Goal: Task Accomplishment & Management: Manage account settings

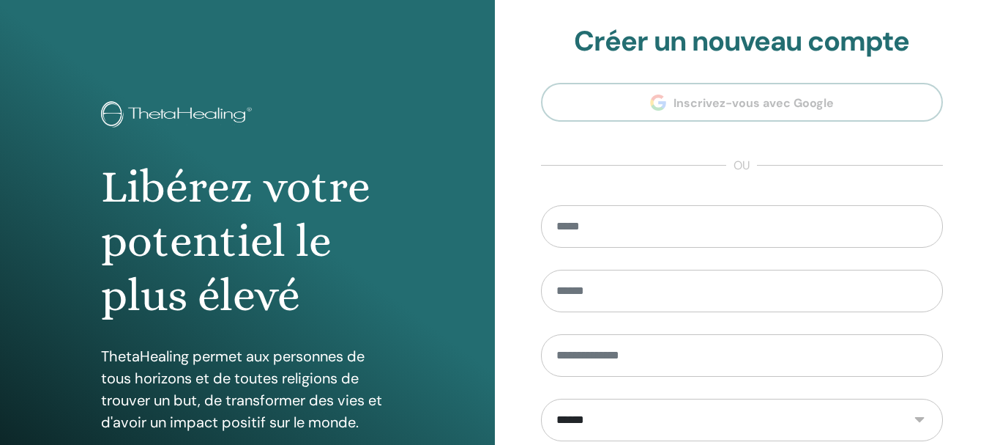
click at [714, 102] on section "**********" at bounding box center [742, 331] width 403 height 613
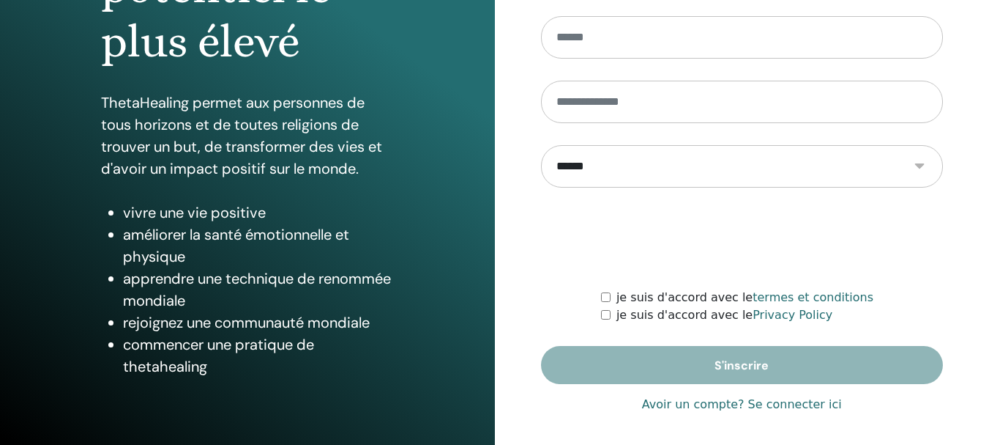
scroll to position [259, 0]
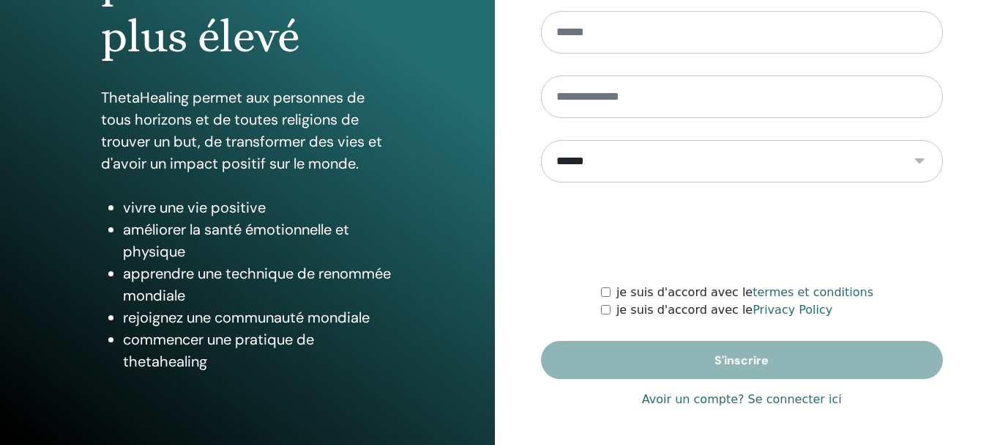
click at [786, 398] on link "Avoir un compte? Se connecter ici" at bounding box center [742, 399] width 200 height 18
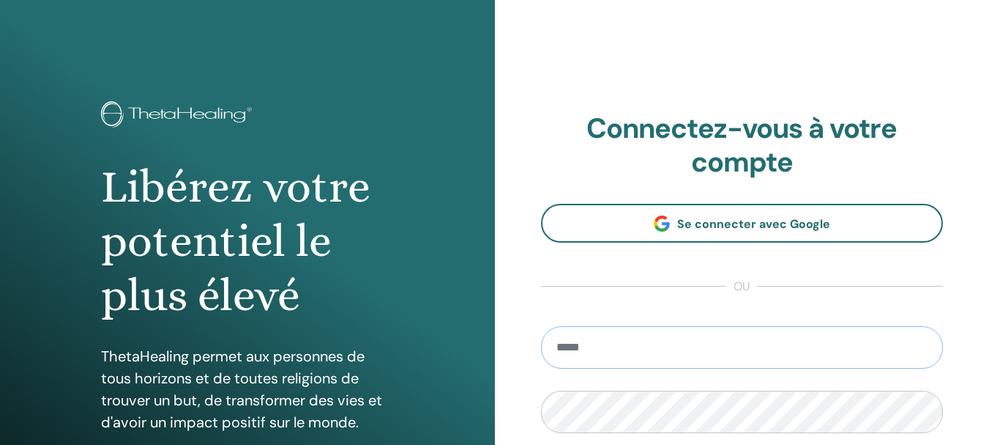
click at [606, 346] on input "email" at bounding box center [742, 347] width 403 height 42
type input "**********"
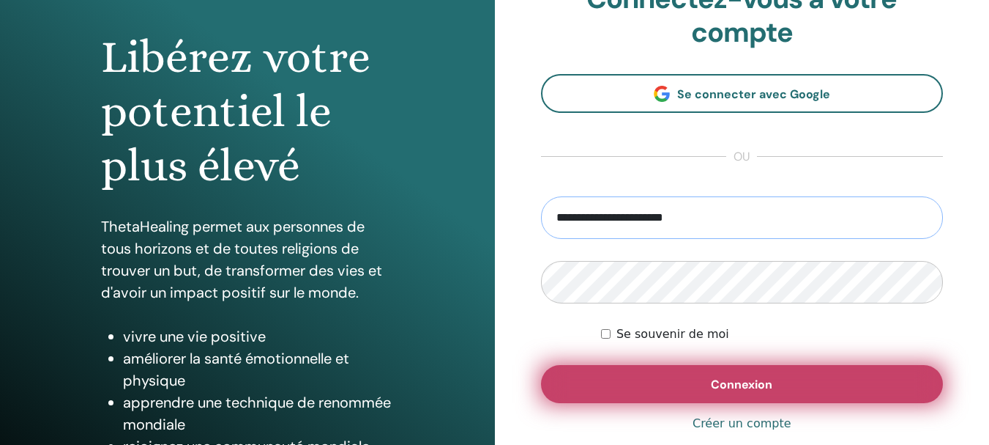
scroll to position [146, 0]
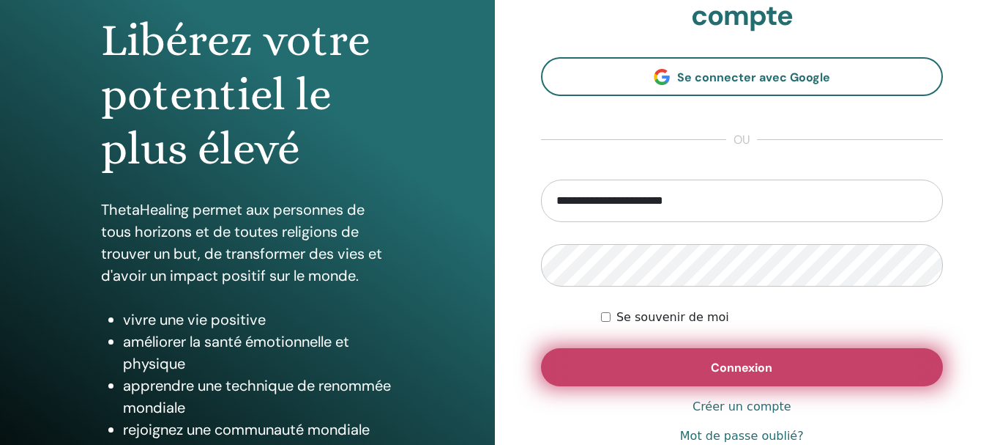
click at [748, 375] on button "Connexion" at bounding box center [742, 367] width 403 height 38
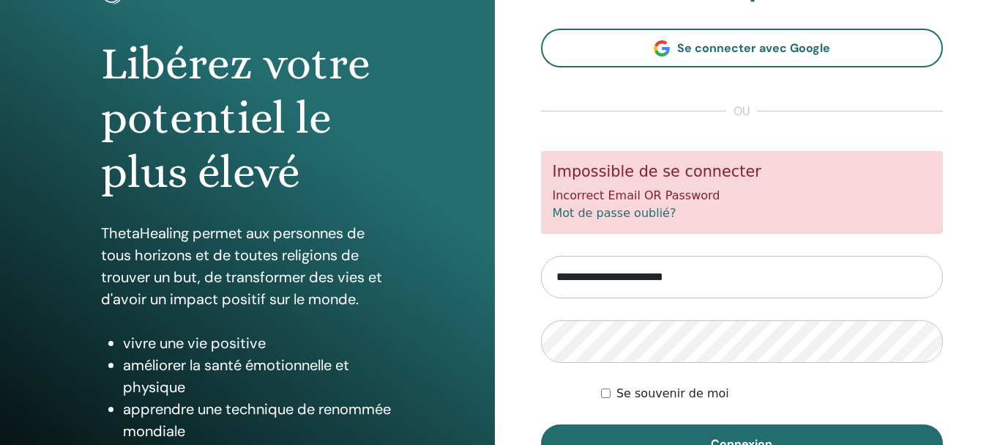
scroll to position [146, 0]
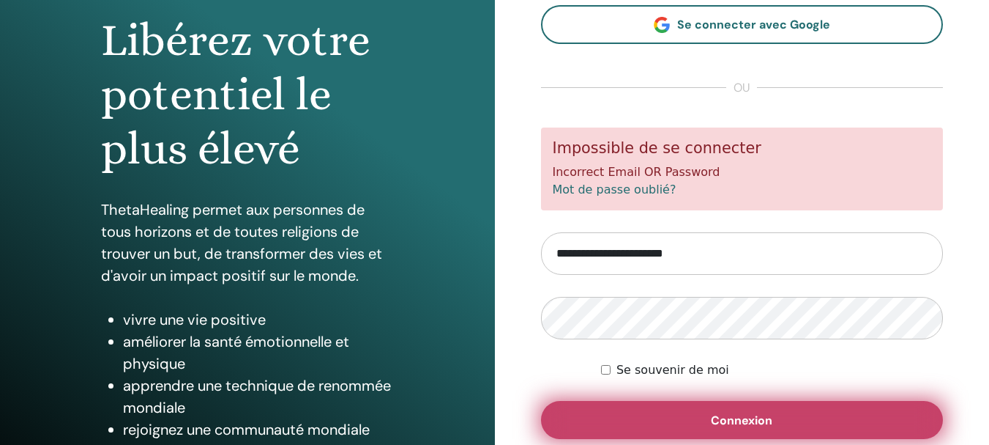
click at [730, 423] on span "Connexion" at bounding box center [742, 419] width 62 height 15
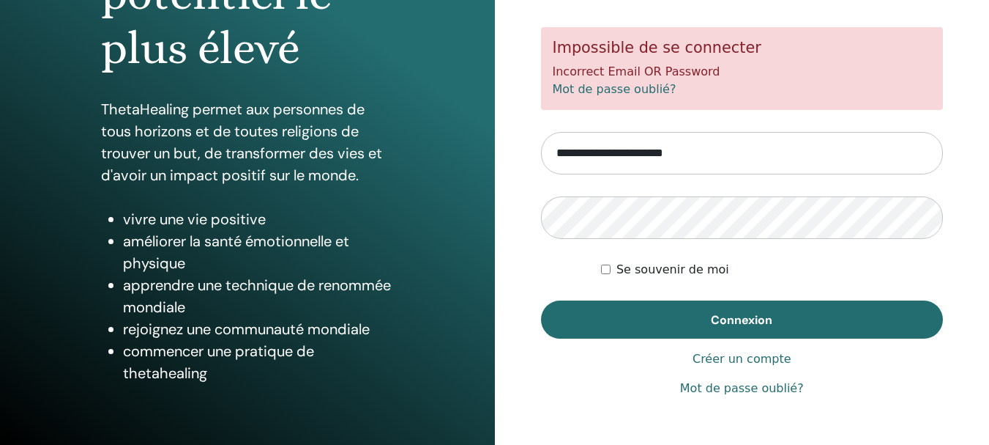
scroll to position [259, 0]
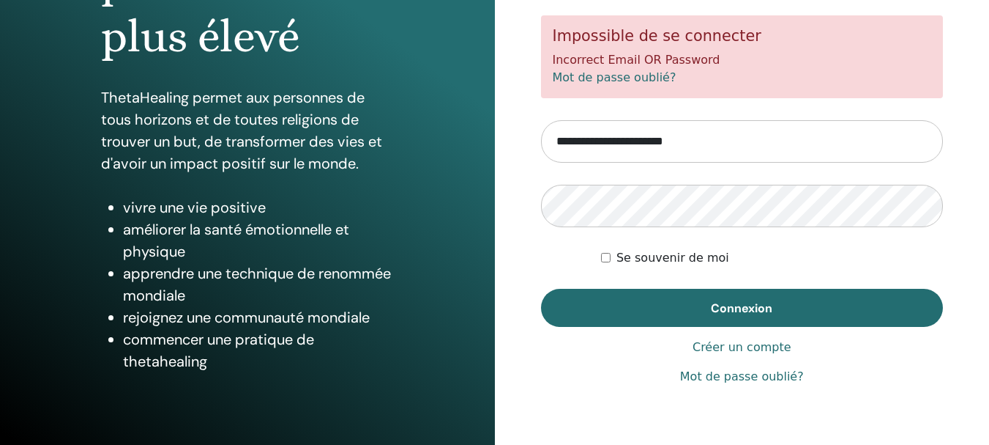
click at [727, 348] on link "Créer un compte" at bounding box center [742, 347] width 99 height 18
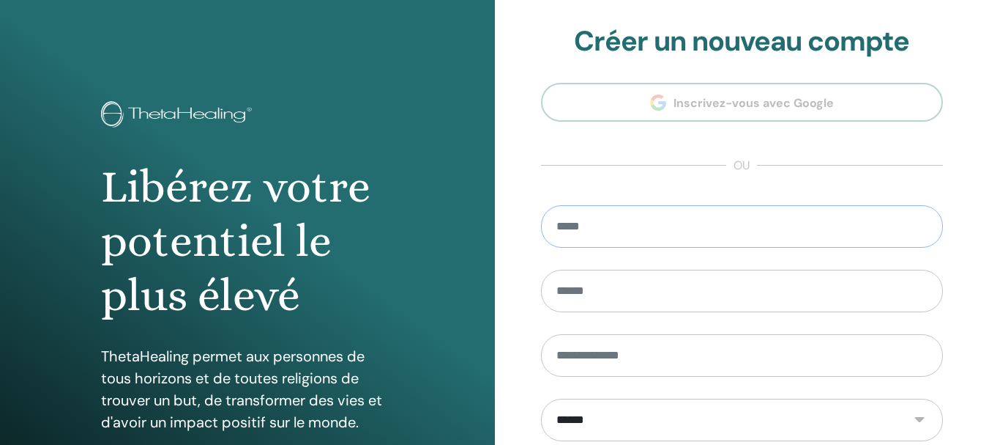
click at [623, 230] on input "email" at bounding box center [742, 226] width 403 height 42
click at [640, 229] on input "email" at bounding box center [742, 226] width 403 height 42
type input "**********"
click at [647, 295] on input "text" at bounding box center [742, 291] width 403 height 42
type input "*********"
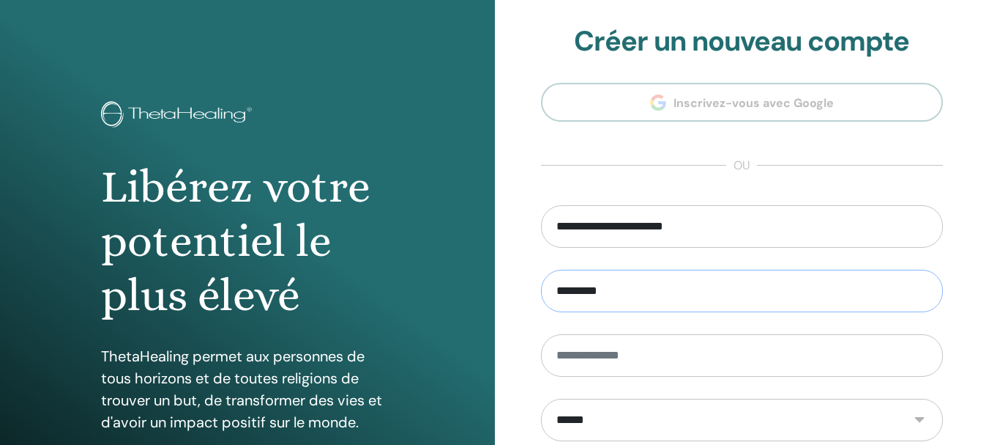
type input "******"
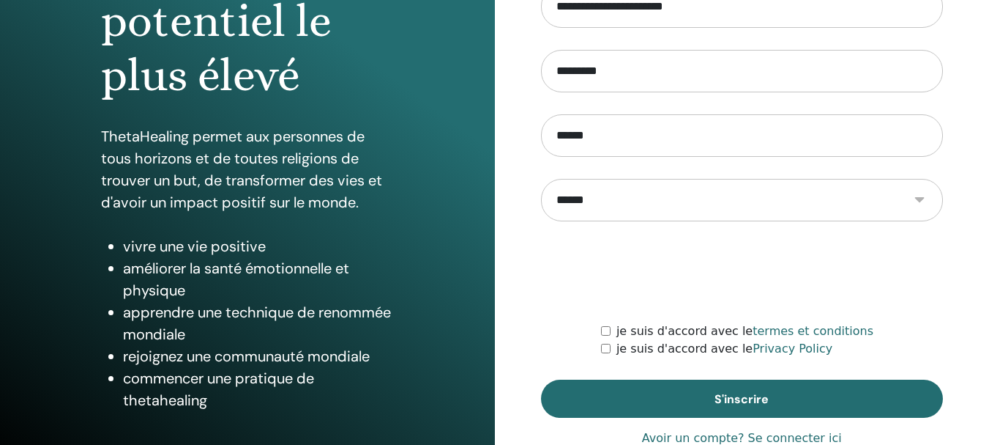
scroll to position [259, 0]
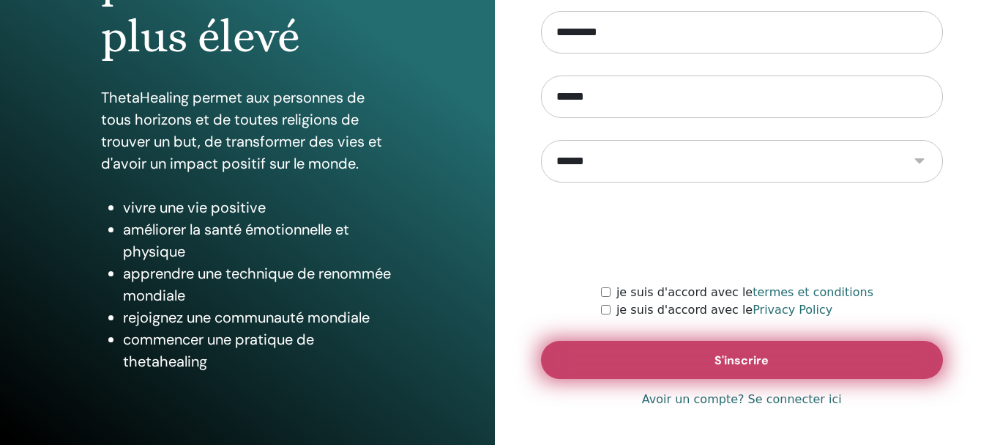
click at [749, 363] on span "S'inscrire" at bounding box center [742, 359] width 54 height 15
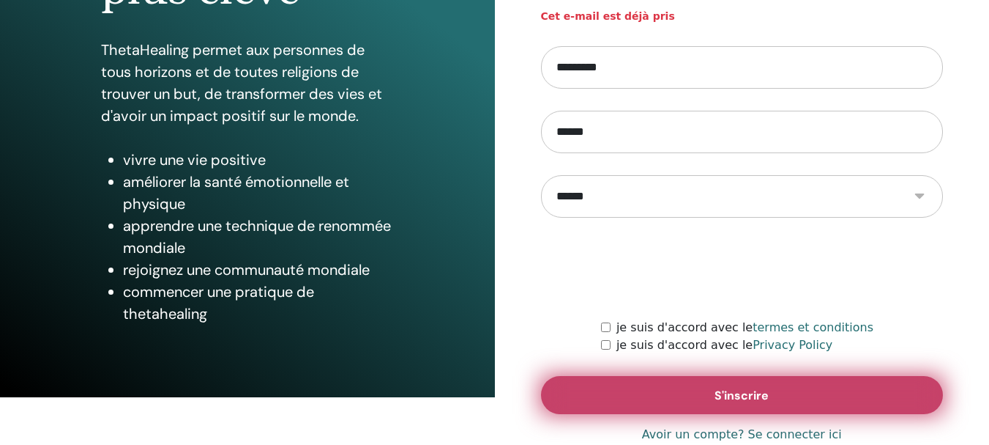
scroll to position [308, 0]
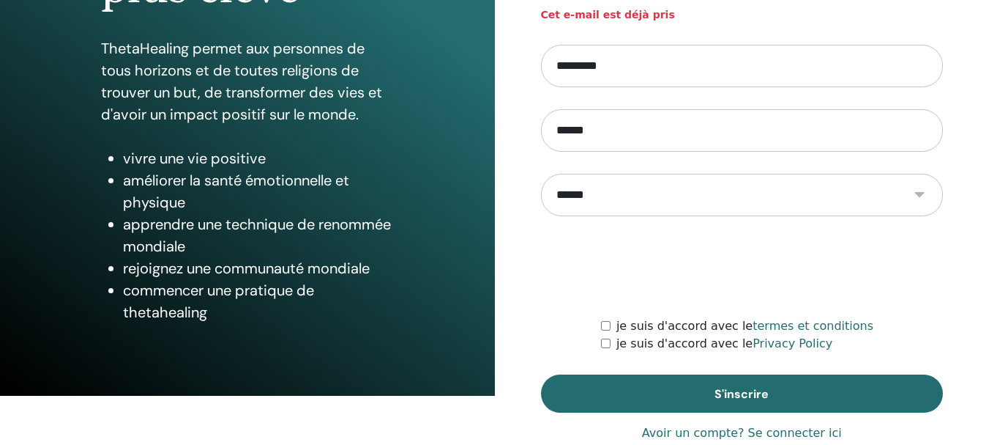
click at [797, 426] on link "Avoir un compte? Se connecter ici" at bounding box center [742, 433] width 200 height 18
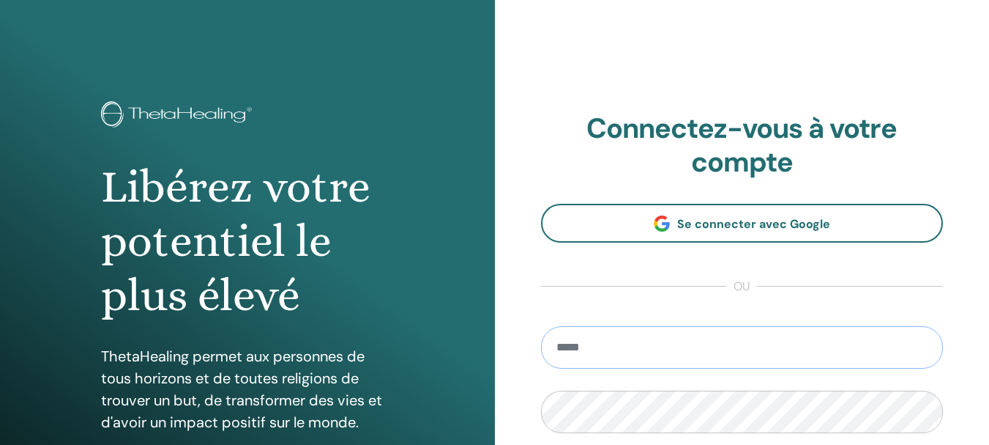
click at [616, 349] on input "email" at bounding box center [742, 347] width 403 height 42
click at [569, 352] on input "email" at bounding box center [742, 347] width 403 height 42
type input "**********"
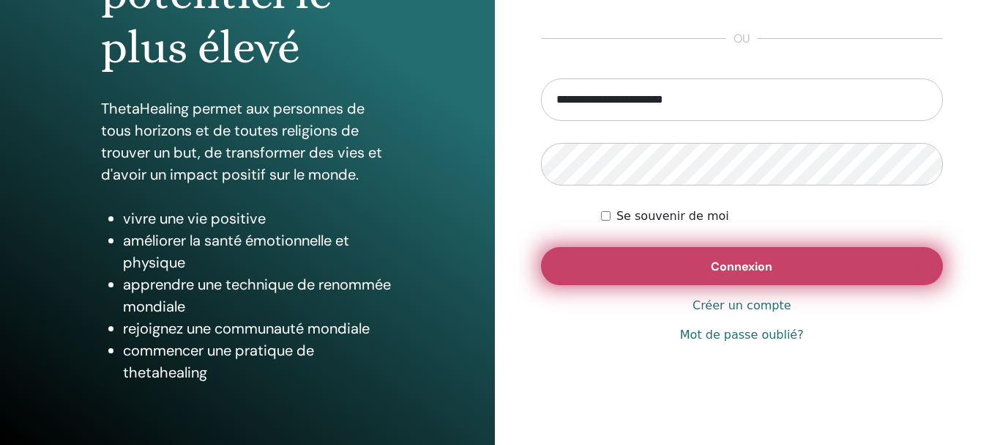
scroll to position [259, 0]
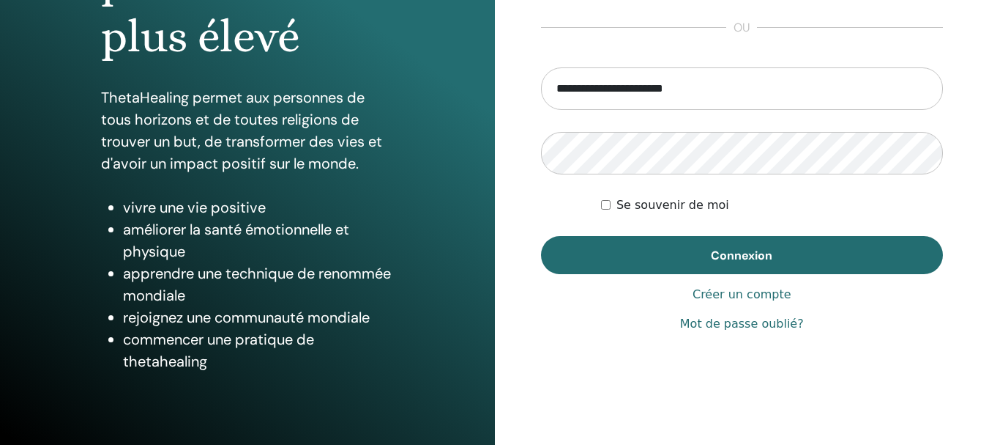
click at [726, 324] on link "Mot de passe oublié?" at bounding box center [742, 324] width 124 height 18
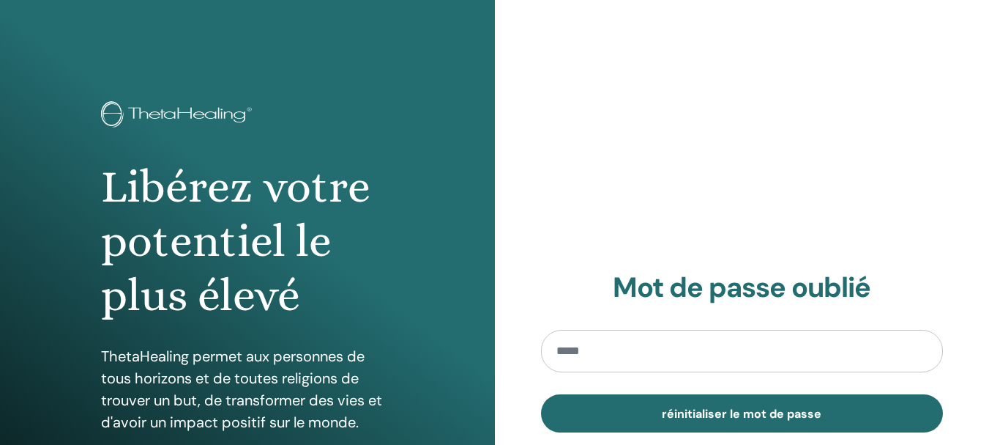
click at [593, 357] on input "email" at bounding box center [742, 351] width 403 height 42
type input "**********"
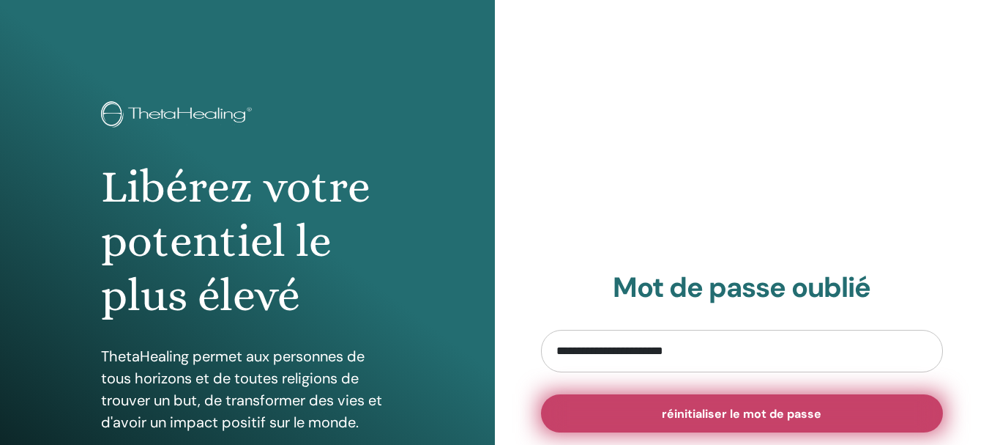
click at [759, 409] on span "réinitialiser le mot de passe" at bounding box center [742, 413] width 160 height 15
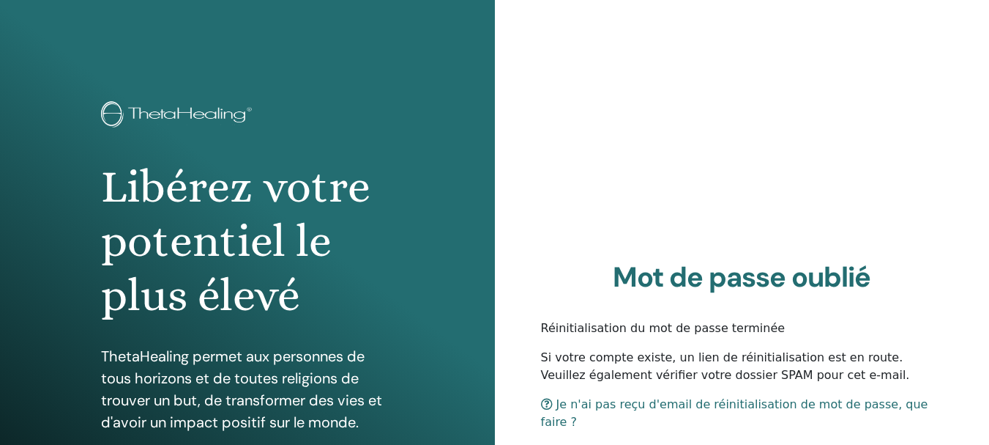
scroll to position [73, 0]
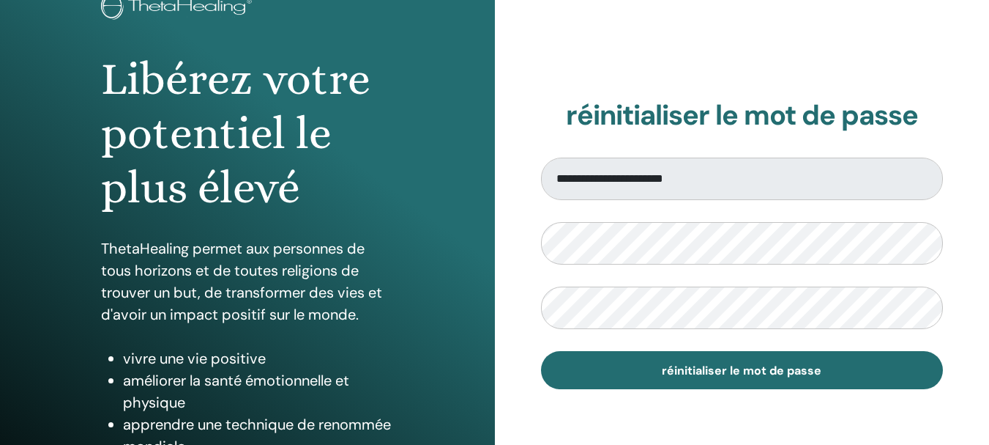
scroll to position [146, 0]
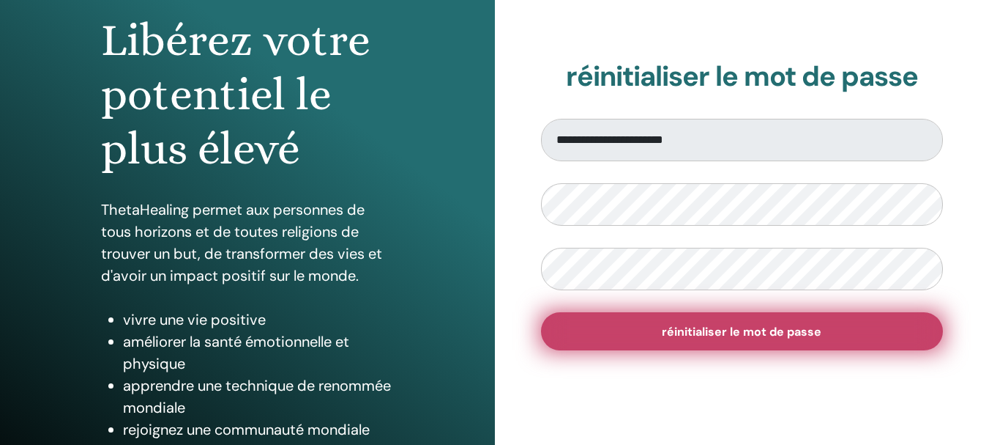
click at [857, 343] on button "réinitialiser le mot de passe" at bounding box center [742, 331] width 403 height 38
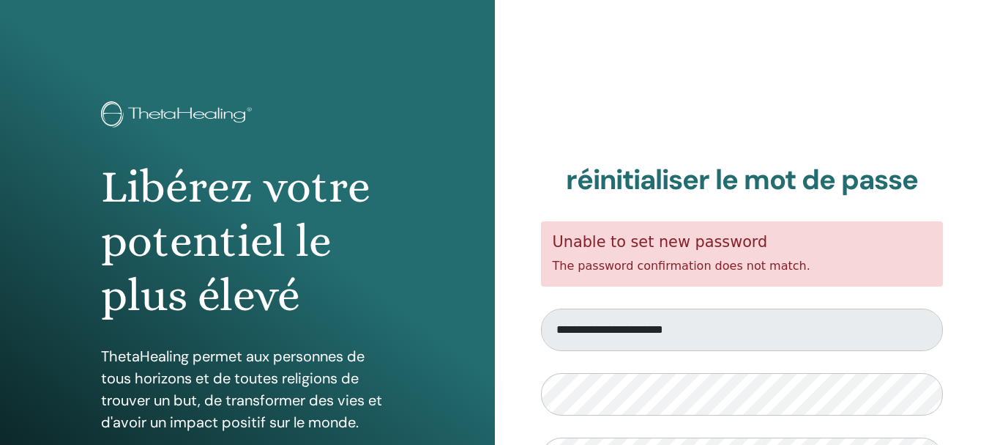
click at [941, 113] on div "**********" at bounding box center [742, 351] width 495 height 703
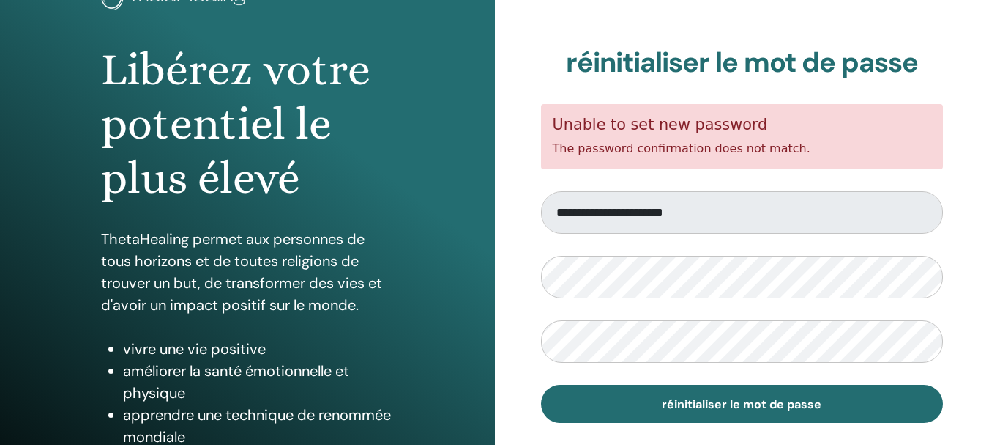
scroll to position [146, 0]
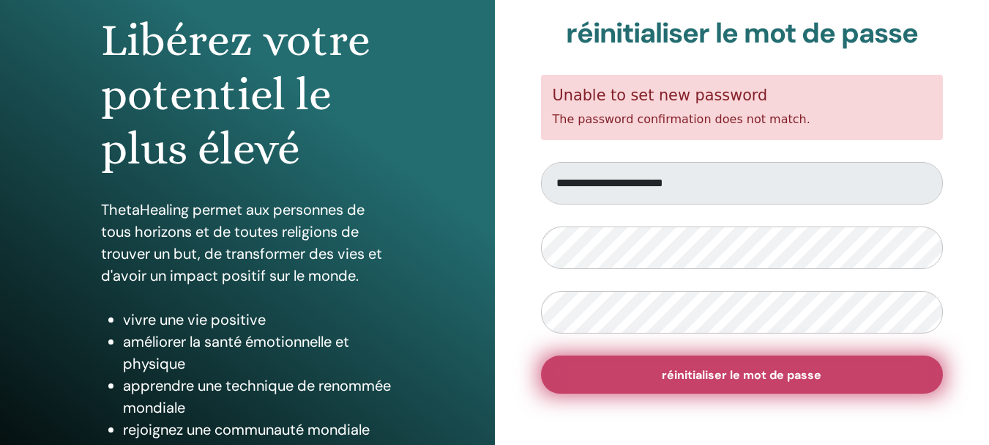
click at [727, 378] on span "réinitialiser le mot de passe" at bounding box center [742, 374] width 160 height 15
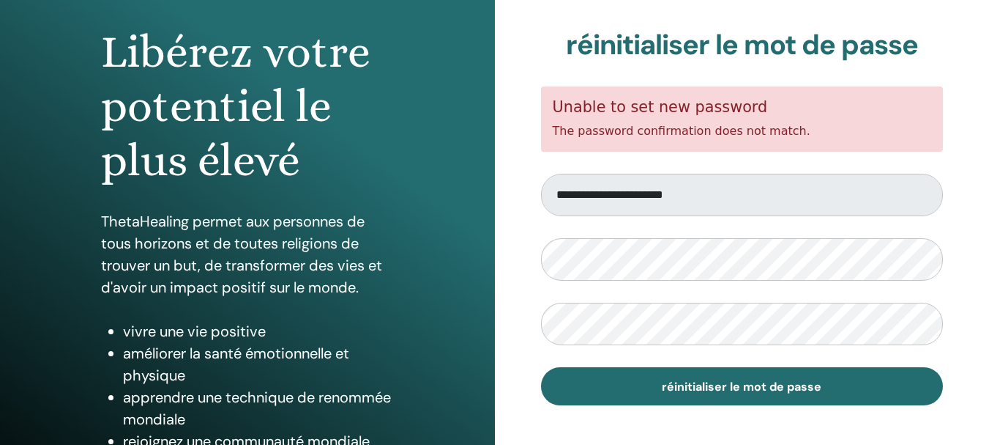
scroll to position [146, 0]
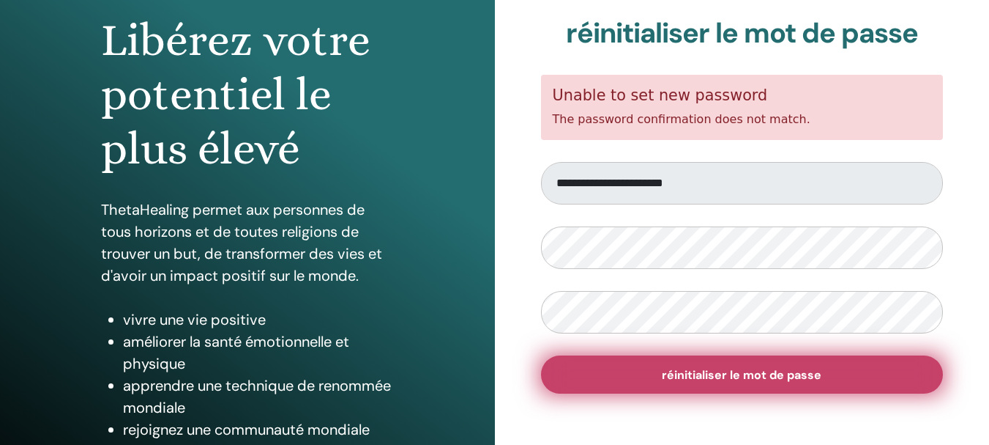
click at [781, 369] on span "réinitialiser le mot de passe" at bounding box center [742, 374] width 160 height 15
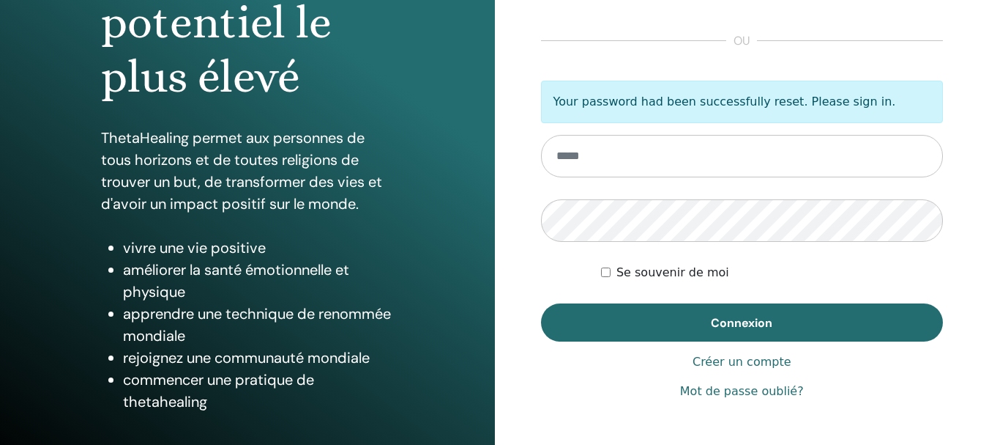
scroll to position [220, 0]
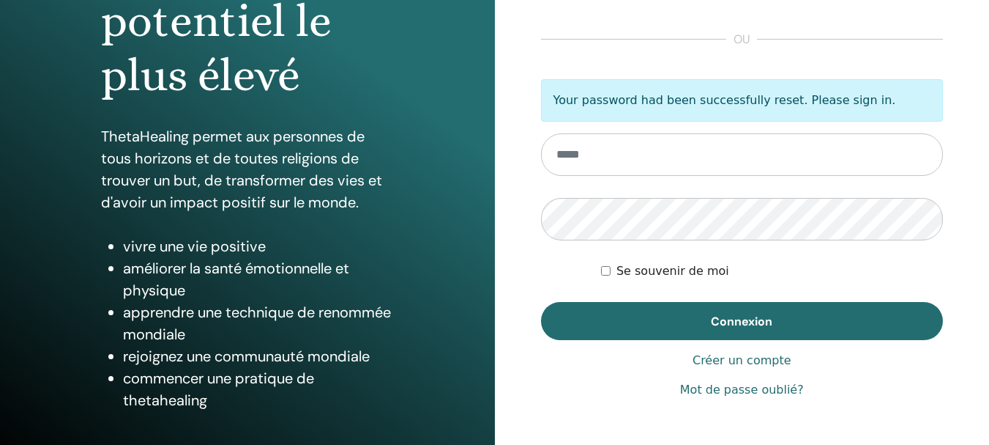
type input "**********"
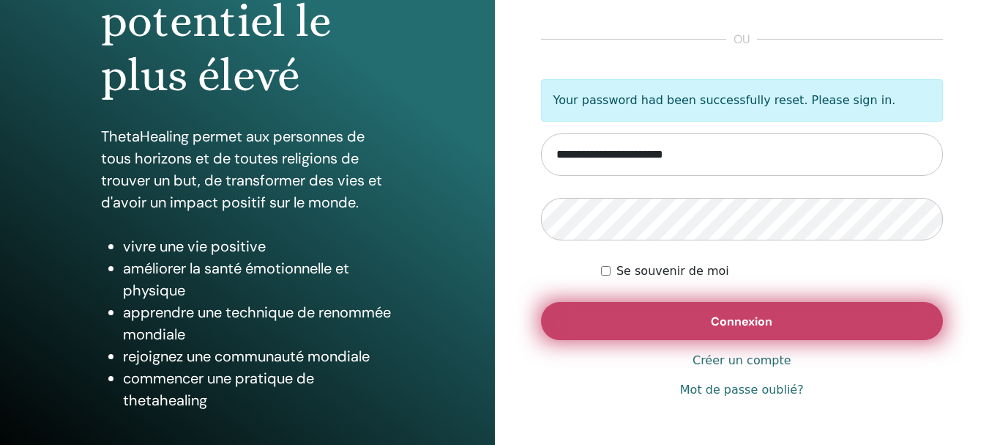
click at [754, 325] on span "Connexion" at bounding box center [742, 320] width 62 height 15
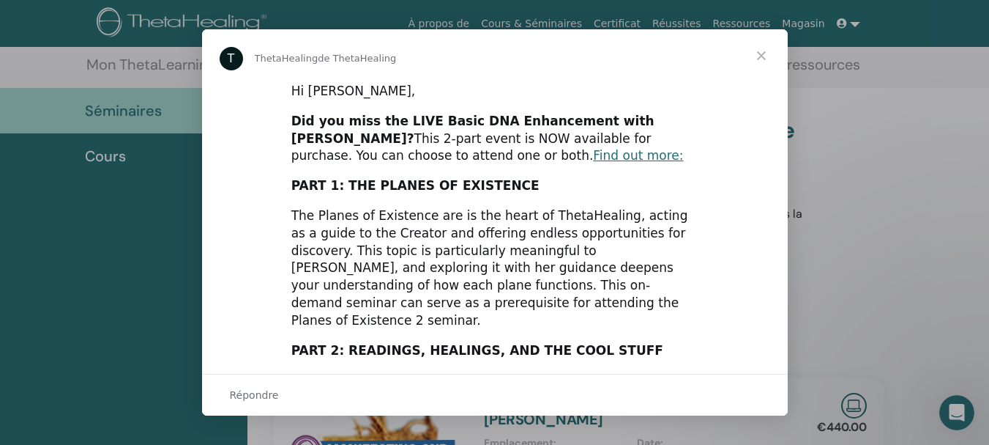
click at [758, 55] on span "Fermer" at bounding box center [761, 55] width 53 height 53
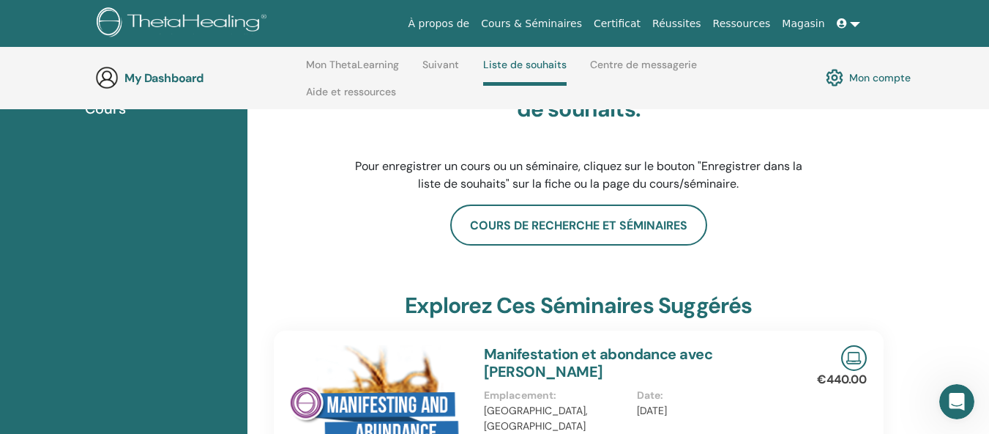
scroll to position [209, 0]
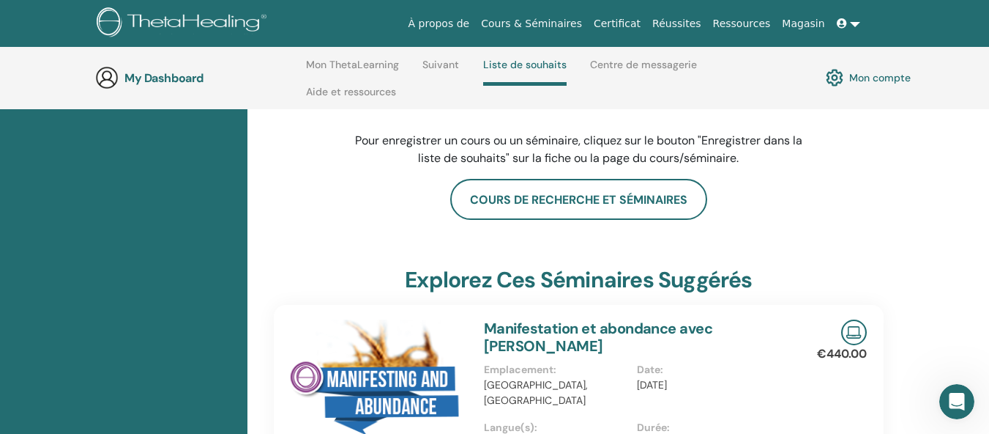
click at [869, 78] on link "Mon compte" at bounding box center [868, 77] width 85 height 25
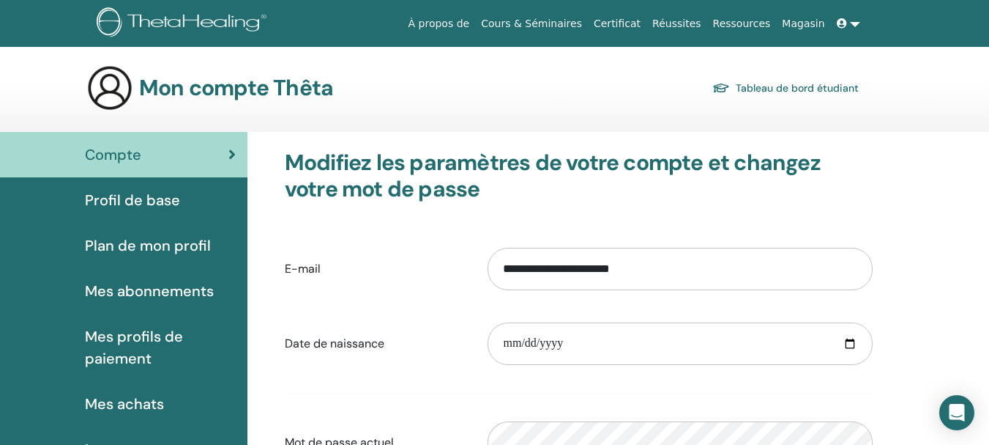
click at [760, 87] on link "Tableau de bord étudiant" at bounding box center [786, 88] width 146 height 21
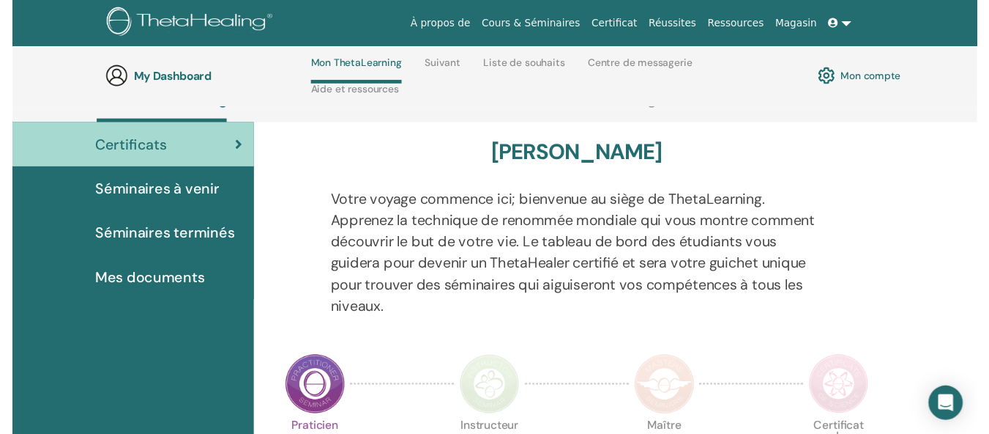
scroll to position [209, 0]
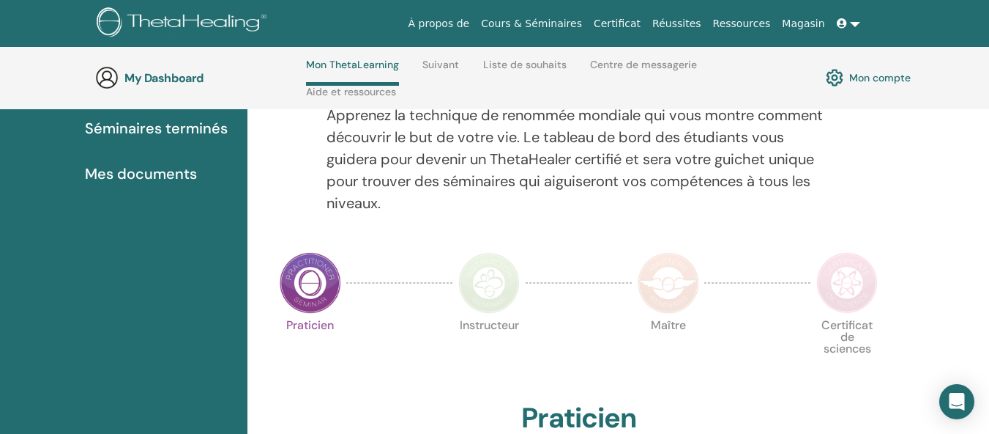
click at [198, 124] on span "Séminaires terminés" at bounding box center [156, 128] width 143 height 22
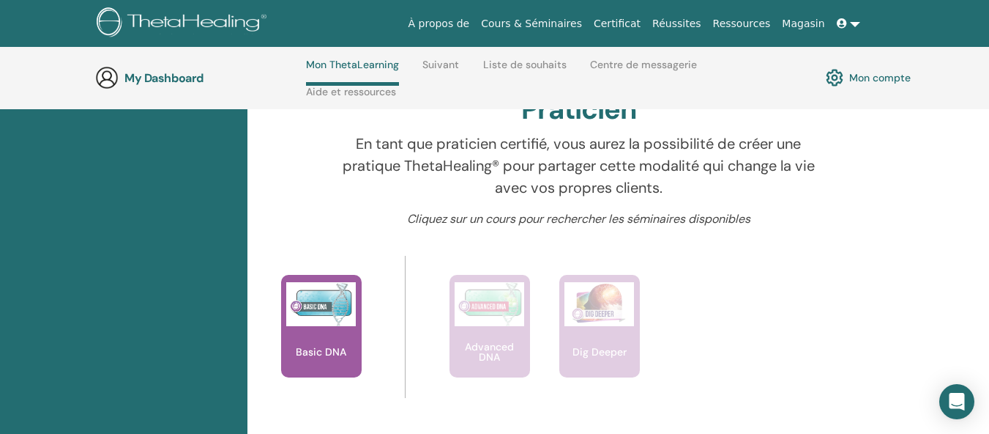
scroll to position [502, 0]
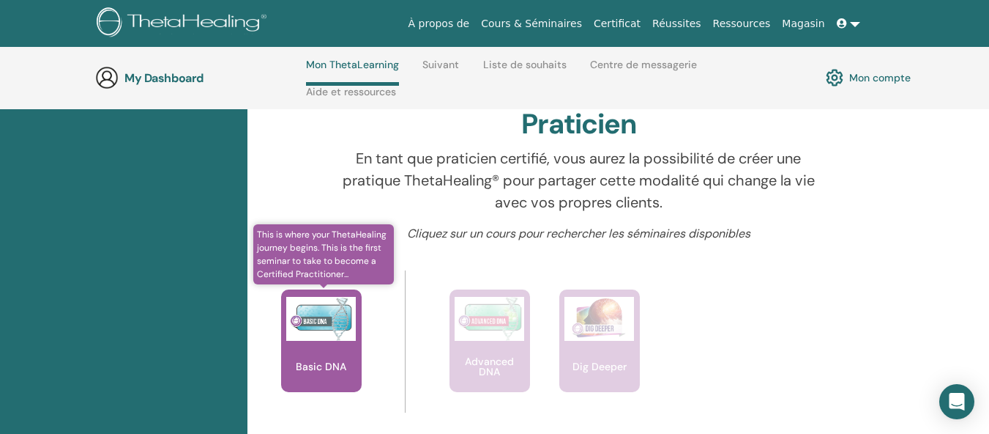
click at [331, 345] on div "Basic DNA" at bounding box center [321, 340] width 81 height 103
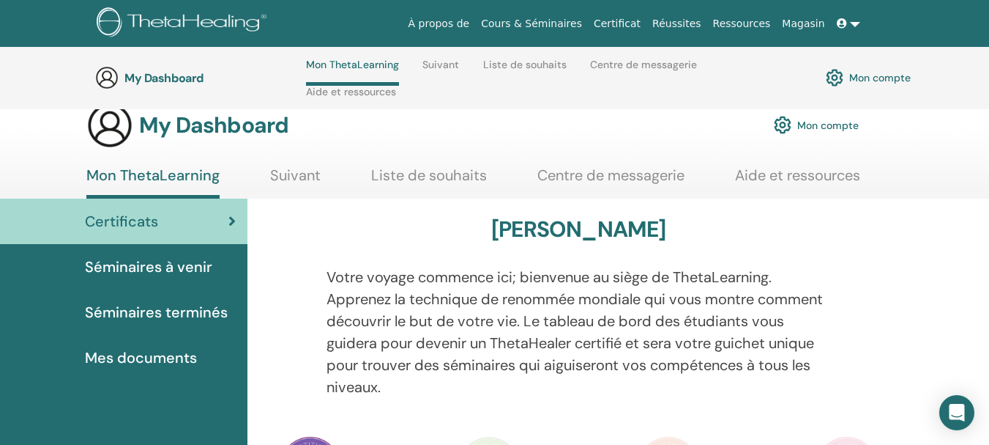
scroll to position [1, 0]
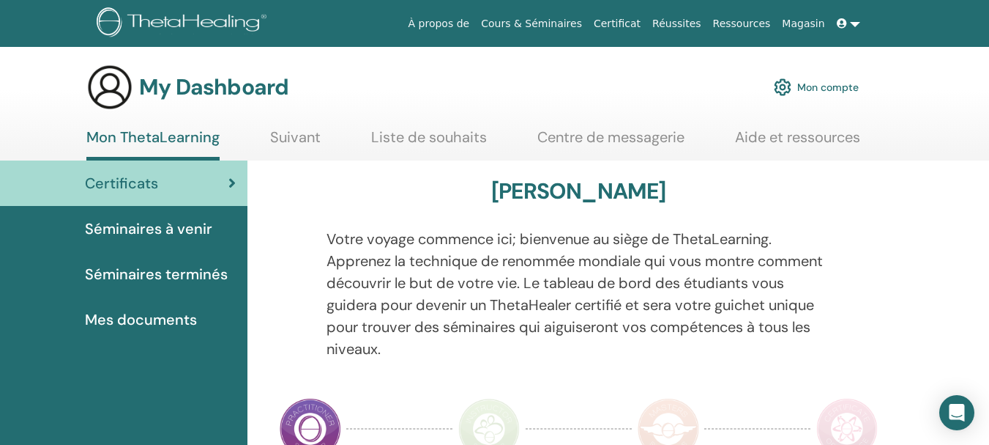
click at [144, 185] on span "Certificats" at bounding box center [121, 183] width 73 height 22
click at [645, 22] on link "Certificat" at bounding box center [617, 23] width 59 height 27
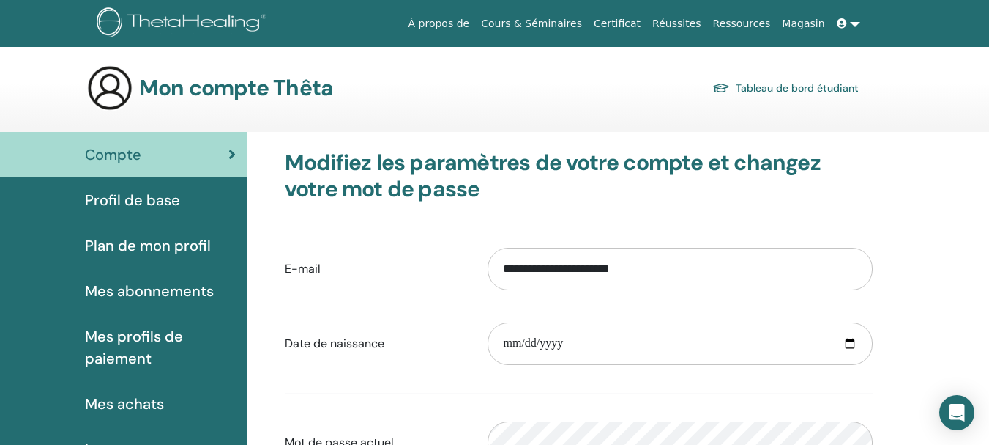
click at [647, 24] on link "Certificat" at bounding box center [617, 23] width 59 height 27
